Goal: Entertainment & Leisure: Consume media (video, audio)

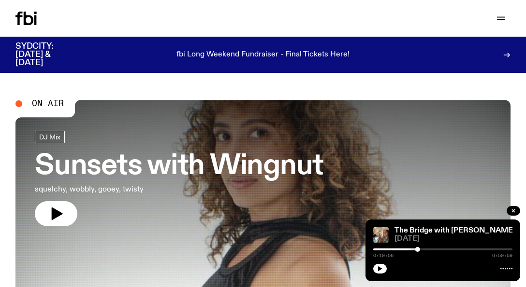
drag, startPoint x: 378, startPoint y: 270, endPoint x: 389, endPoint y: 266, distance: 11.9
click at [378, 270] on icon "button" at bounding box center [380, 269] width 4 height 5
click at [60, 201] on div "DJ Mix Sunsets with Wingnut squelchy, wobbly, gooey, twisty" at bounding box center [179, 179] width 288 height 96
click at [512, 208] on icon "button" at bounding box center [513, 211] width 6 height 6
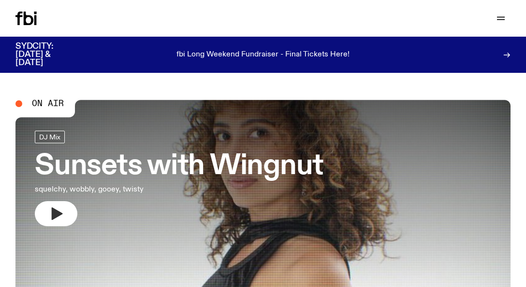
drag, startPoint x: 59, startPoint y: 212, endPoint x: 64, endPoint y: 211, distance: 4.9
click at [60, 211] on icon "button" at bounding box center [55, 213] width 15 height 15
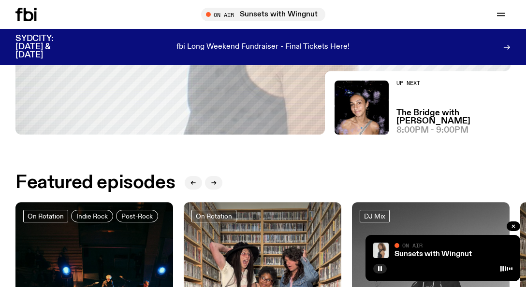
scroll to position [43, 0]
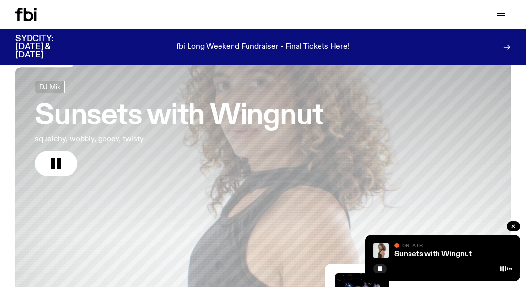
click at [284, 115] on h3 "Sunsets with Wingnut" at bounding box center [179, 116] width 288 height 27
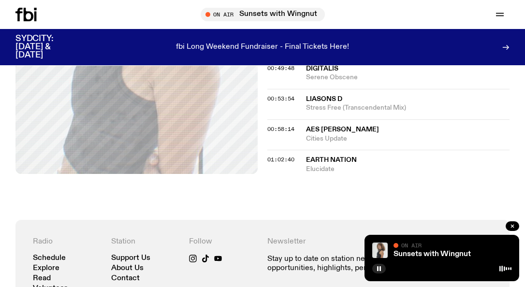
scroll to position [574, 0]
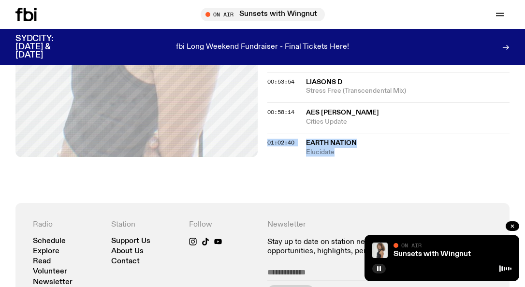
drag, startPoint x: 332, startPoint y: 152, endPoint x: 263, endPoint y: 143, distance: 69.7
copy div "01:02:40 Earth Nation Elucidate"
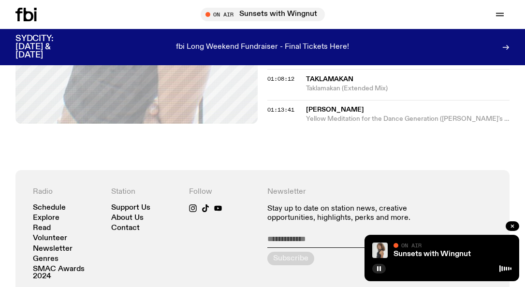
scroll to position [671, 0]
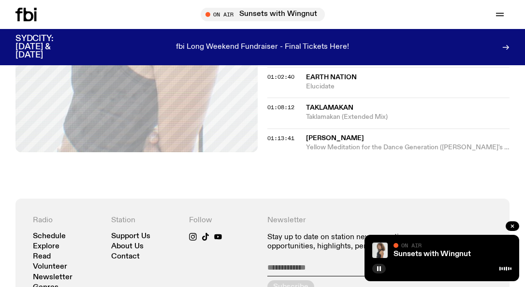
scroll to position [623, 0]
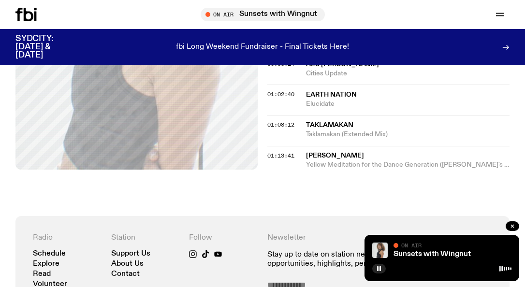
click at [341, 122] on span "Taklamakan" at bounding box center [329, 125] width 47 height 7
click at [327, 152] on span "[PERSON_NAME]" at bounding box center [335, 155] width 58 height 7
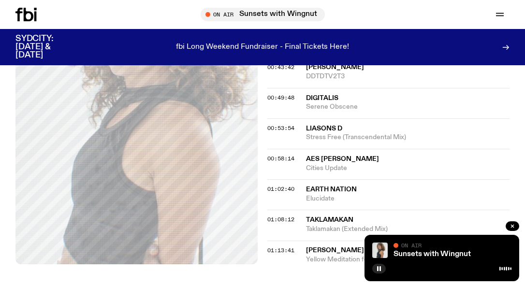
scroll to position [526, 0]
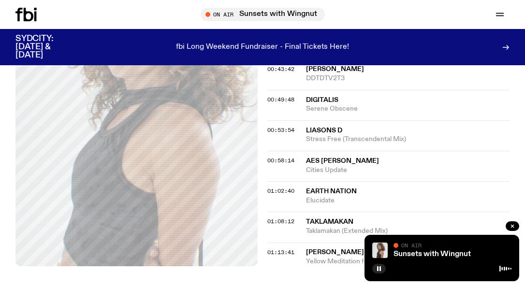
drag, startPoint x: 327, startPoint y: 224, endPoint x: 285, endPoint y: 217, distance: 42.5
click at [327, 224] on span "Taklamakan" at bounding box center [329, 221] width 47 height 7
click at [344, 191] on span "Earth Nation" at bounding box center [331, 191] width 51 height 7
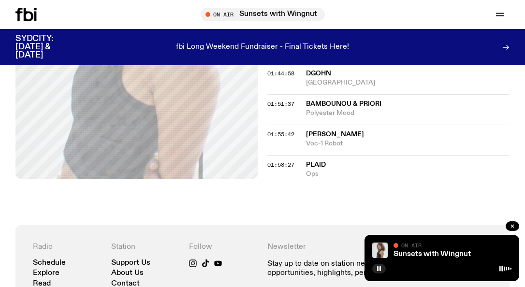
scroll to position [816, 0]
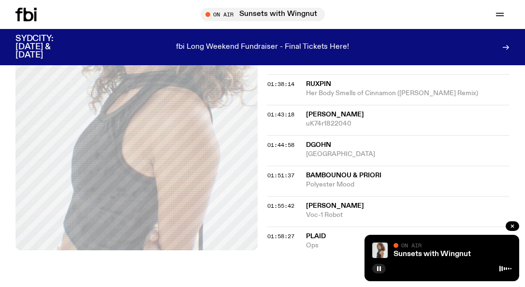
click at [27, 17] on icon at bounding box center [25, 15] width 21 height 14
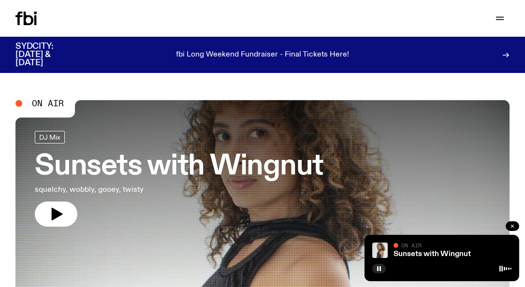
click at [512, 227] on icon "button" at bounding box center [512, 226] width 3 height 3
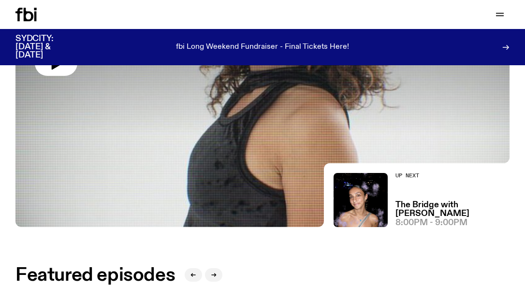
scroll to position [190, 0]
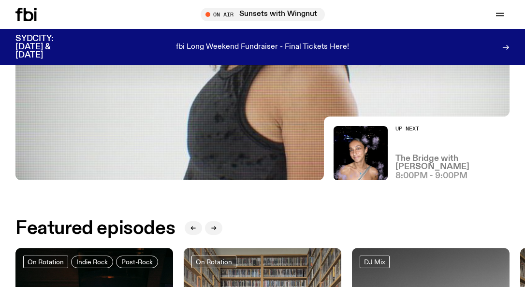
click at [415, 169] on h3 "The Bridge with [PERSON_NAME]" at bounding box center [452, 163] width 114 height 16
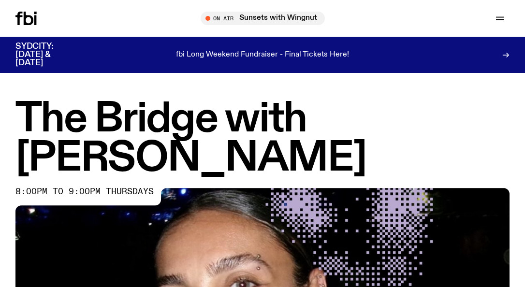
click at [202, 121] on h1 "The Bridge with [PERSON_NAME]" at bounding box center [262, 139] width 494 height 78
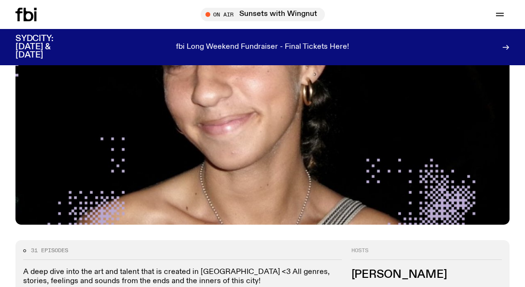
scroll to position [234, 0]
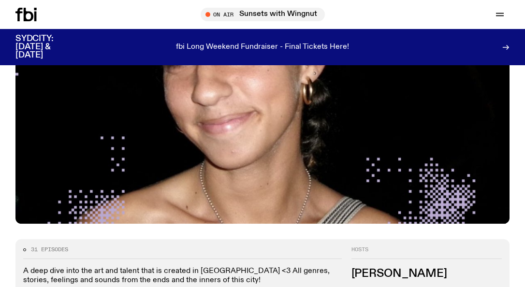
click at [111, 180] on img at bounding box center [262, 85] width 494 height 278
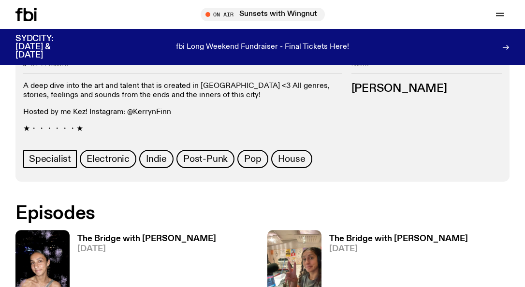
scroll to position [427, 0]
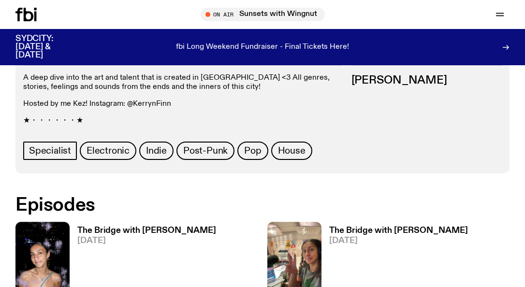
click at [122, 227] on h3 "The Bridge with [PERSON_NAME]" at bounding box center [146, 231] width 139 height 8
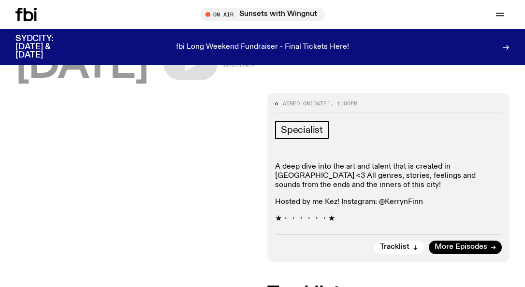
scroll to position [93, 0]
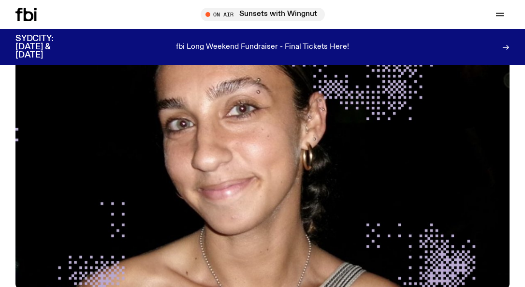
scroll to position [41, 0]
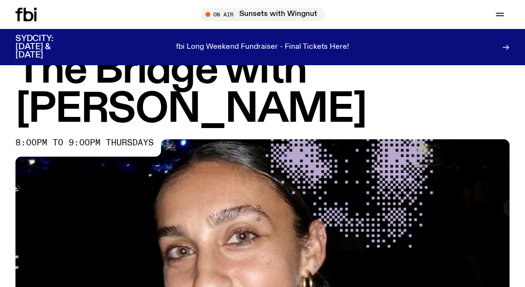
click at [30, 22] on div "Schedule Explore Read Volunteer Newsletter On Air Sunsets with Wingnut Tune in …" at bounding box center [262, 14] width 525 height 29
click at [29, 18] on icon at bounding box center [25, 15] width 21 height 14
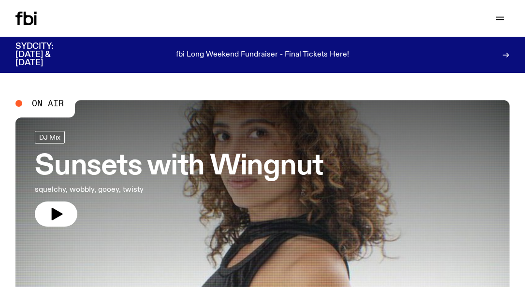
drag, startPoint x: 67, startPoint y: 215, endPoint x: 89, endPoint y: 222, distance: 23.1
click at [66, 215] on button "button" at bounding box center [56, 213] width 43 height 25
click at [104, 167] on h3 "Sunsets with Wingnut" at bounding box center [179, 166] width 288 height 27
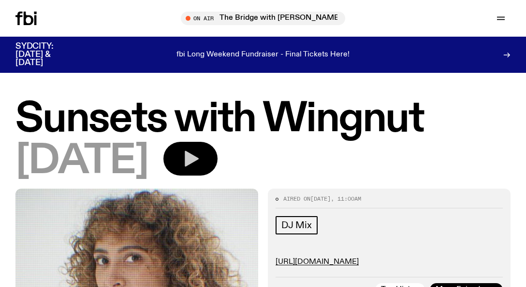
click at [200, 164] on icon "button" at bounding box center [190, 158] width 19 height 19
click at [27, 22] on icon at bounding box center [25, 19] width 21 height 14
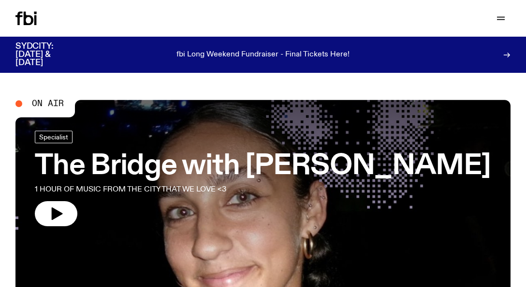
click at [118, 171] on h3 "The Bridge with [PERSON_NAME]" at bounding box center [262, 166] width 455 height 27
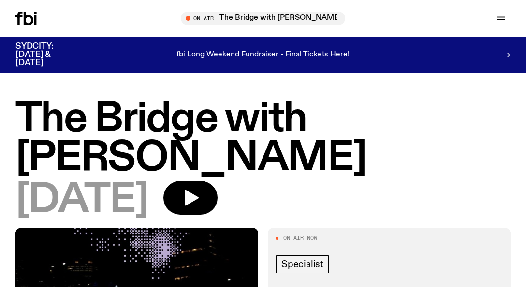
click at [200, 188] on icon "button" at bounding box center [190, 197] width 19 height 19
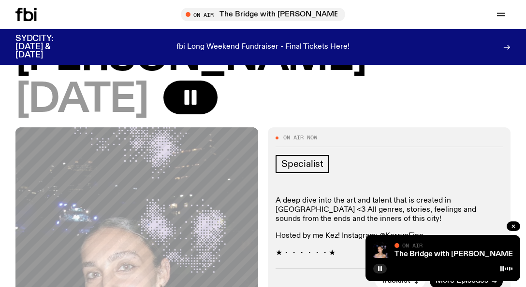
scroll to position [94, 0]
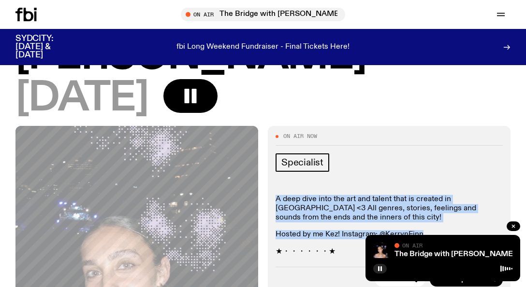
drag, startPoint x: 278, startPoint y: 159, endPoint x: 445, endPoint y: 191, distance: 170.7
click at [445, 195] on div "A deep dive into the art and talent that is created in [GEOGRAPHIC_DATA] <3 All…" at bounding box center [388, 226] width 227 height 62
drag, startPoint x: 383, startPoint y: 161, endPoint x: 307, endPoint y: 159, distance: 75.4
click at [382, 195] on p "A deep dive into the art and talent that is created in [GEOGRAPHIC_DATA] <3 All…" at bounding box center [388, 209] width 227 height 28
